Goal: Find specific page/section: Find specific page/section

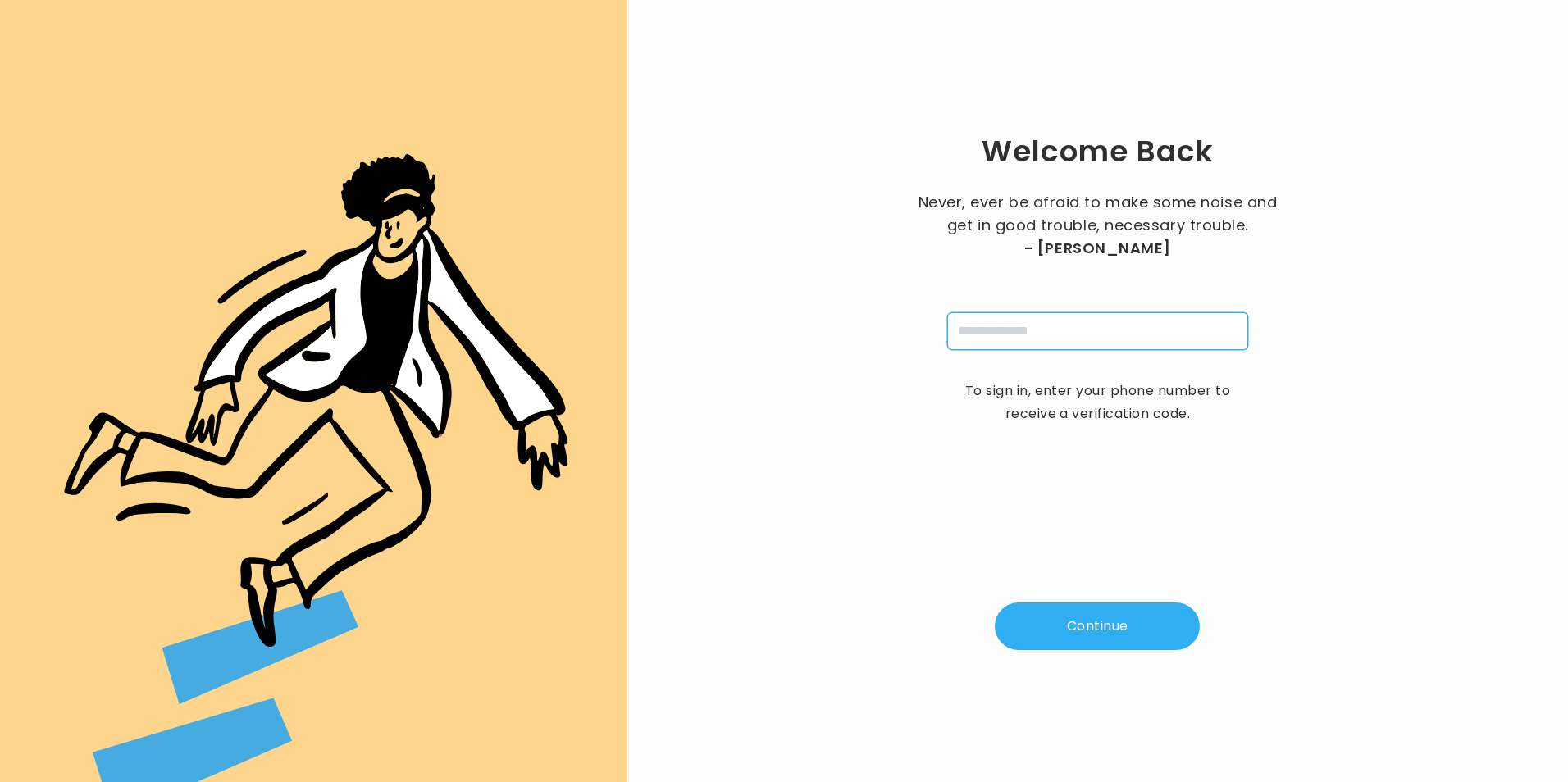
click at [1056, 347] on input "tel" at bounding box center [1098, 331] width 301 height 37
type input "**********"
click at [1110, 620] on button "Continue" at bounding box center [1097, 626] width 205 height 48
type input "*"
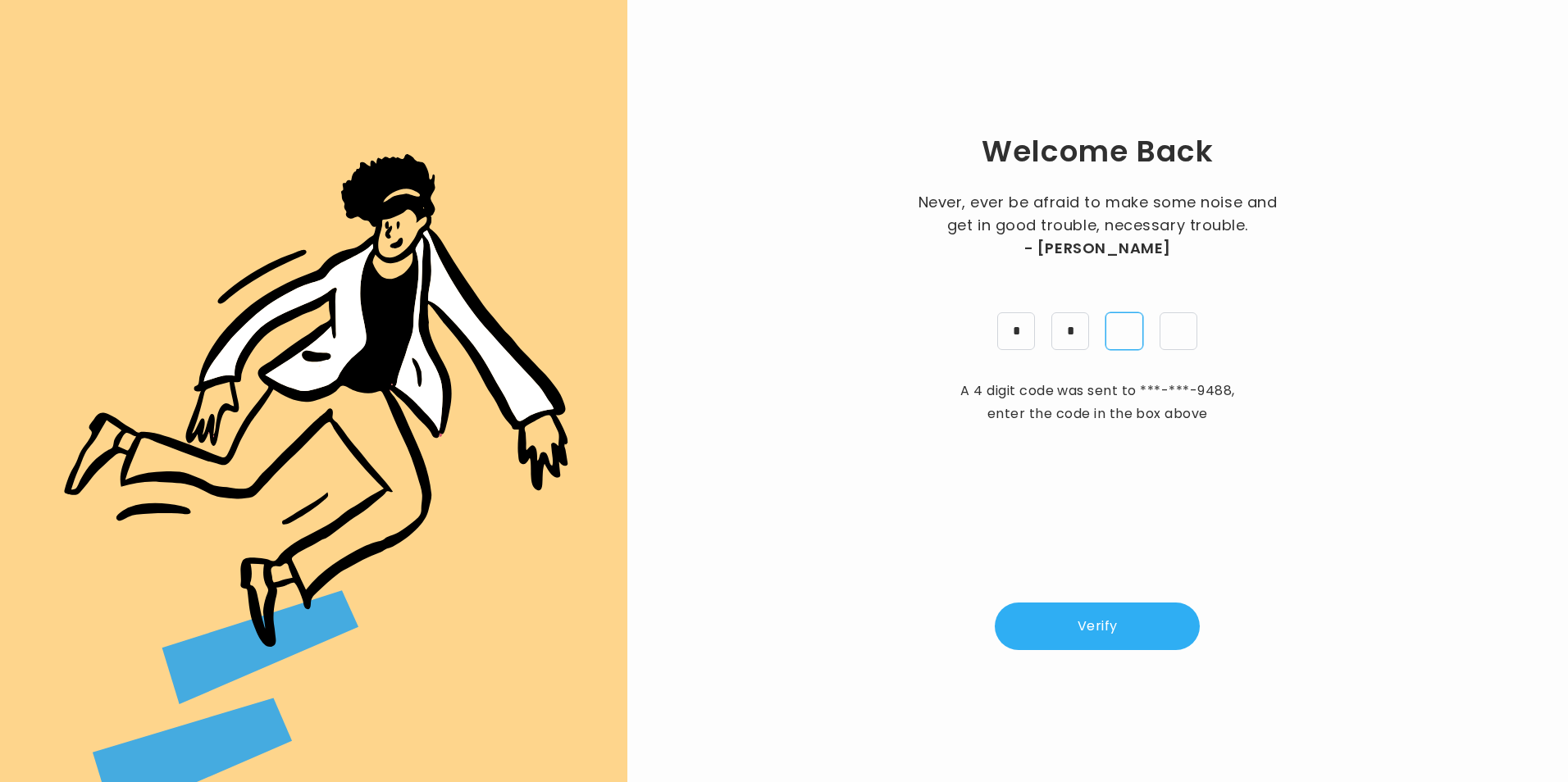
type input "*"
click at [1113, 635] on button "Verify" at bounding box center [1097, 626] width 205 height 48
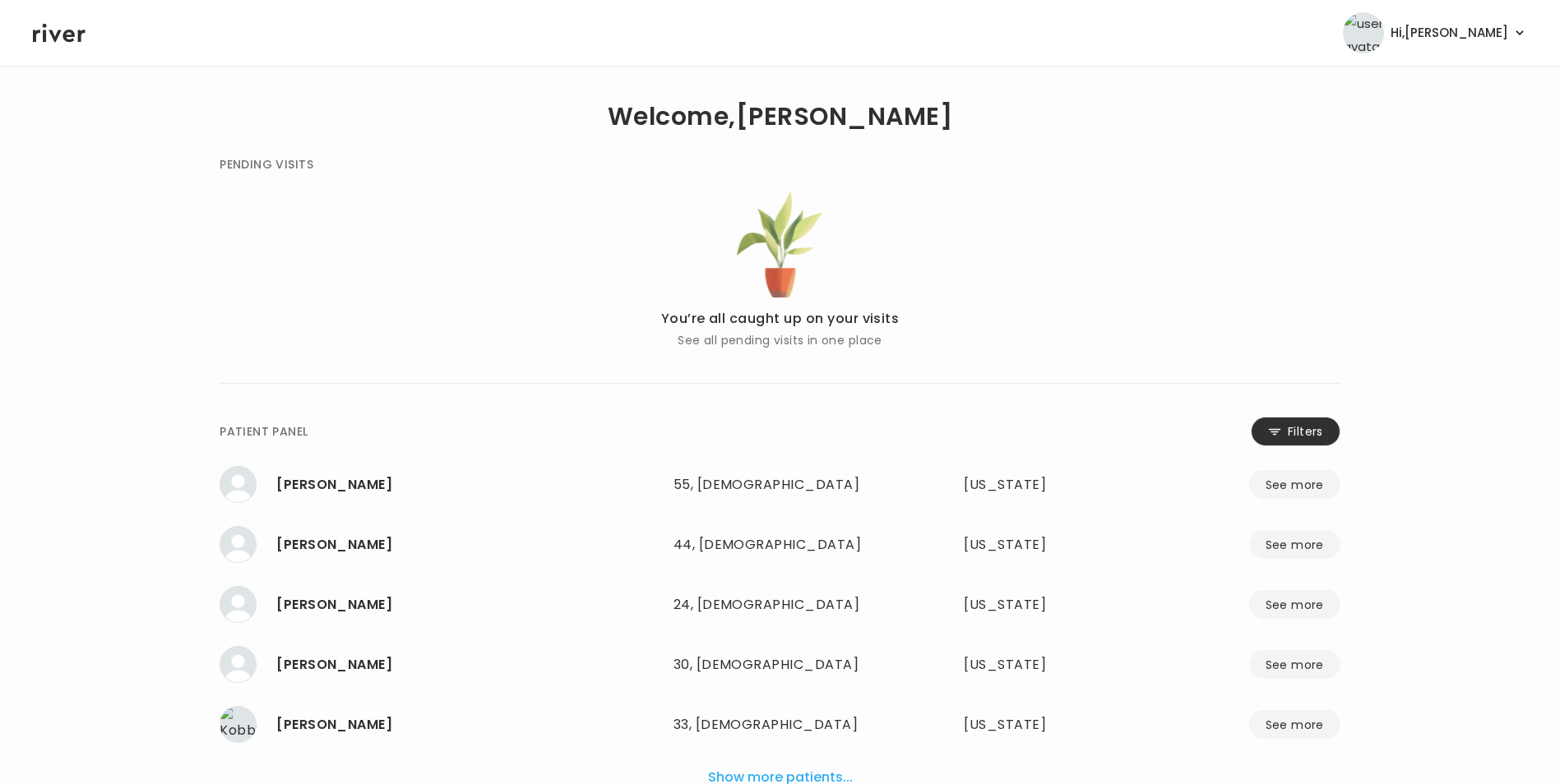
click at [1268, 421] on button "Filters" at bounding box center [1295, 431] width 90 height 30
click at [815, 432] on input "name" at bounding box center [731, 435] width 523 height 35
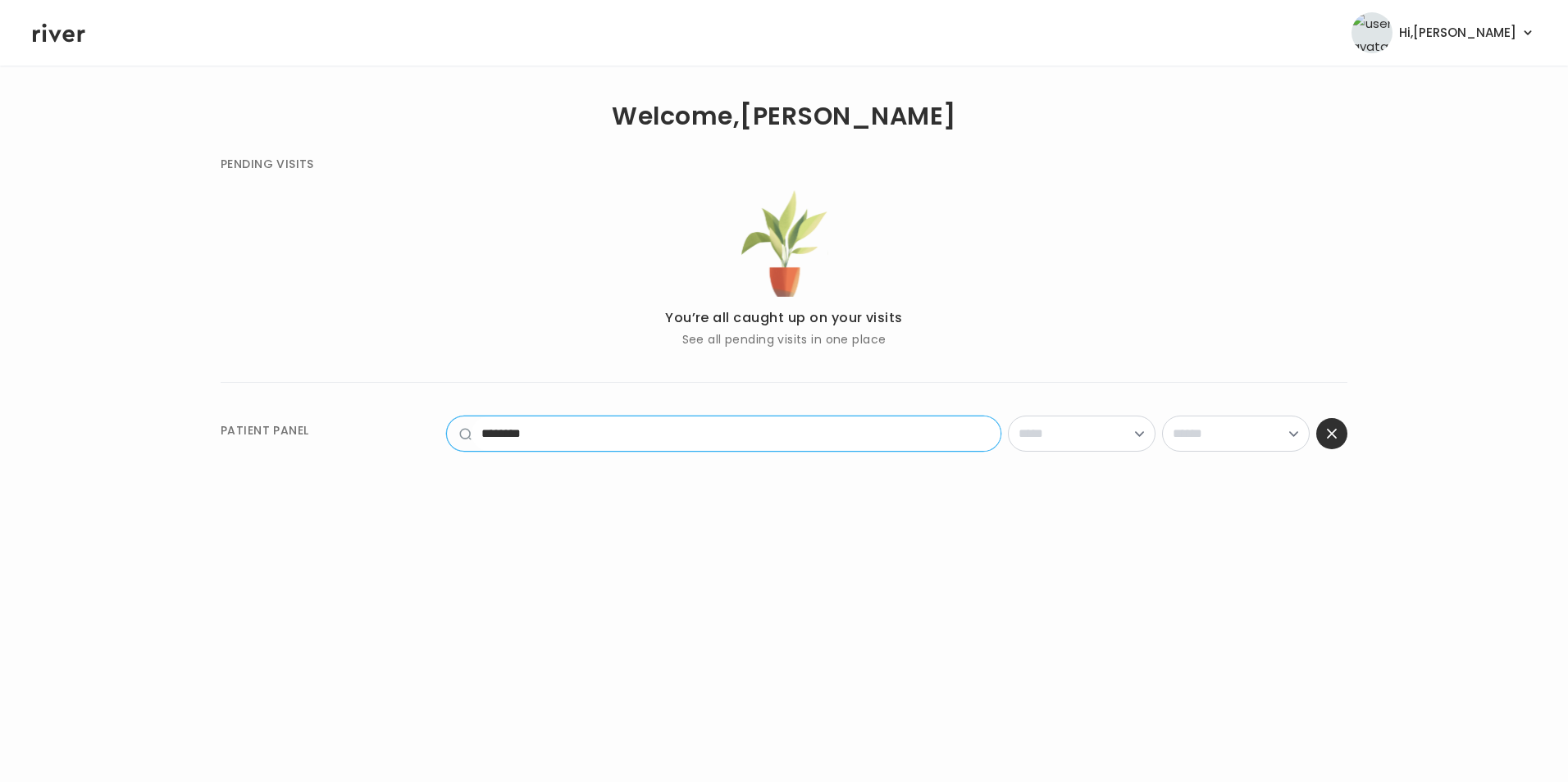
drag, startPoint x: 687, startPoint y: 430, endPoint x: 403, endPoint y: 434, distance: 284.0
click at [401, 436] on div "**********" at bounding box center [783, 430] width 1127 height 30
type input "*"
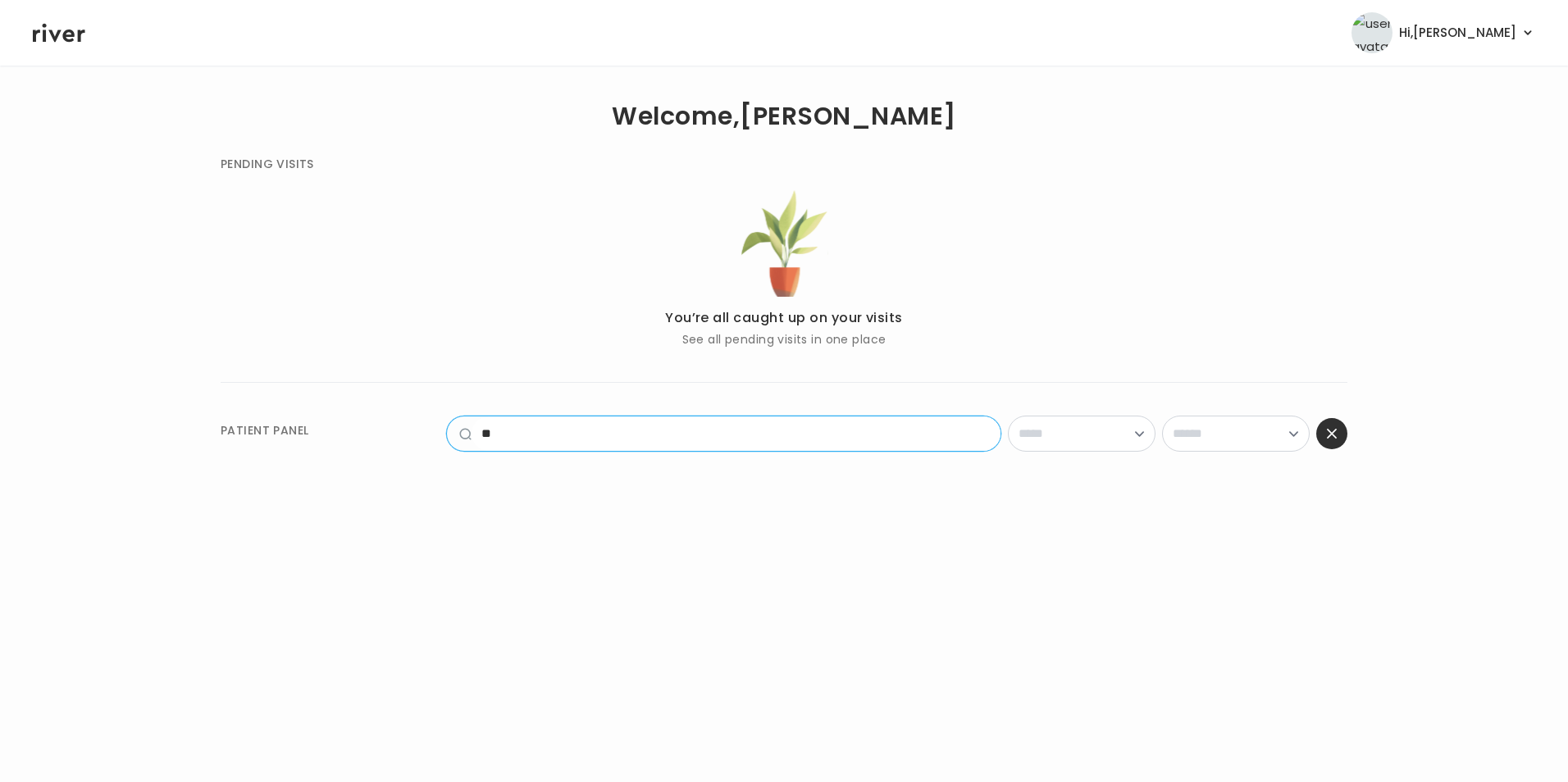
type input "*"
